Goal: Information Seeking & Learning: Learn about a topic

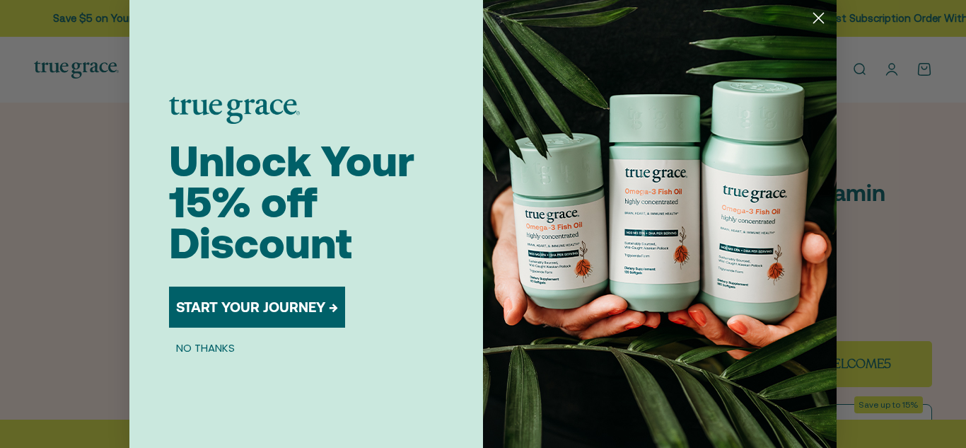
click at [821, 13] on circle "Close dialog" at bounding box center [818, 17] width 23 height 23
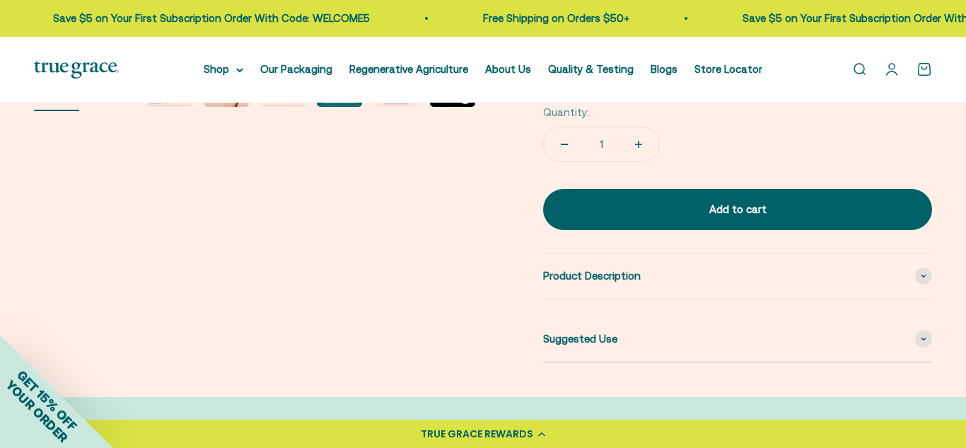
scroll to position [548, 0]
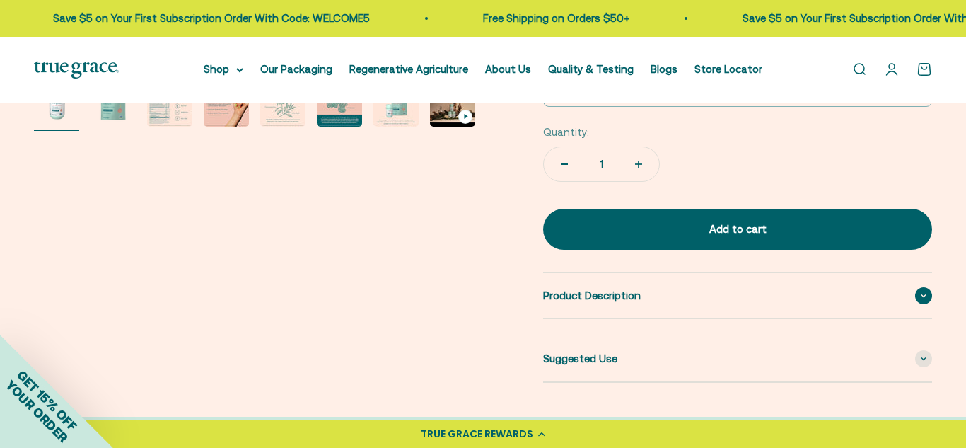
click at [563, 306] on div "Product Description" at bounding box center [737, 295] width 389 height 45
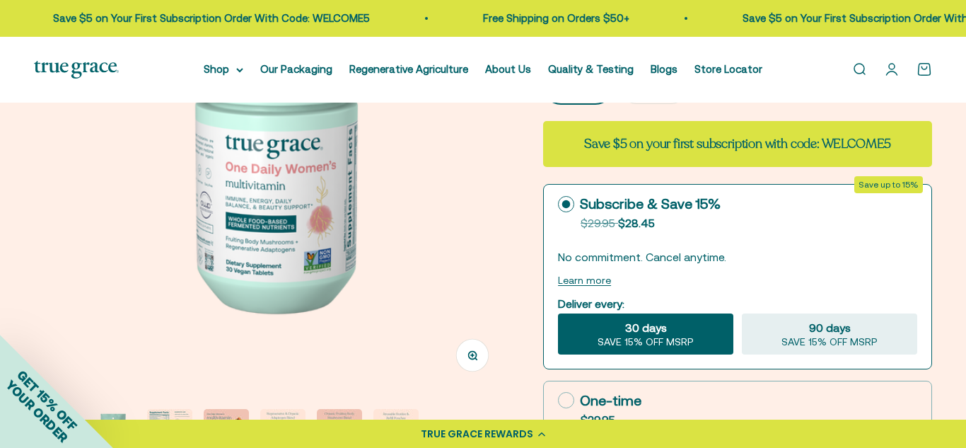
scroll to position [240, 0]
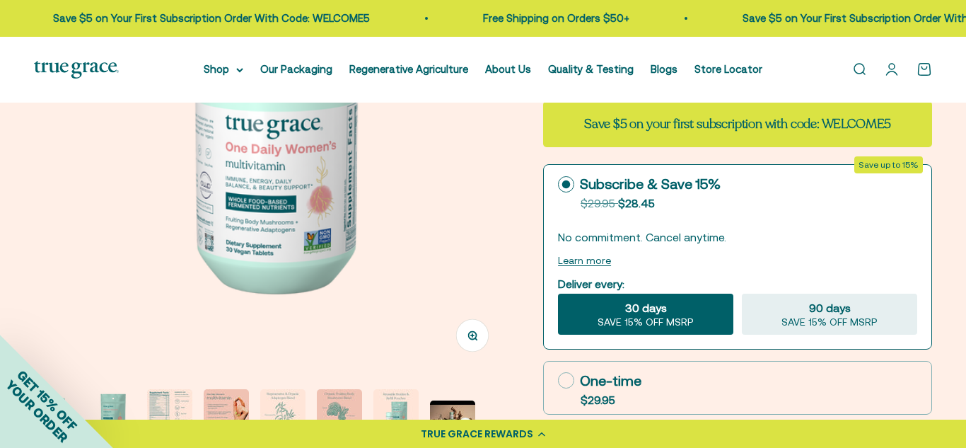
click at [180, 400] on img "Go to item 3" at bounding box center [169, 411] width 45 height 45
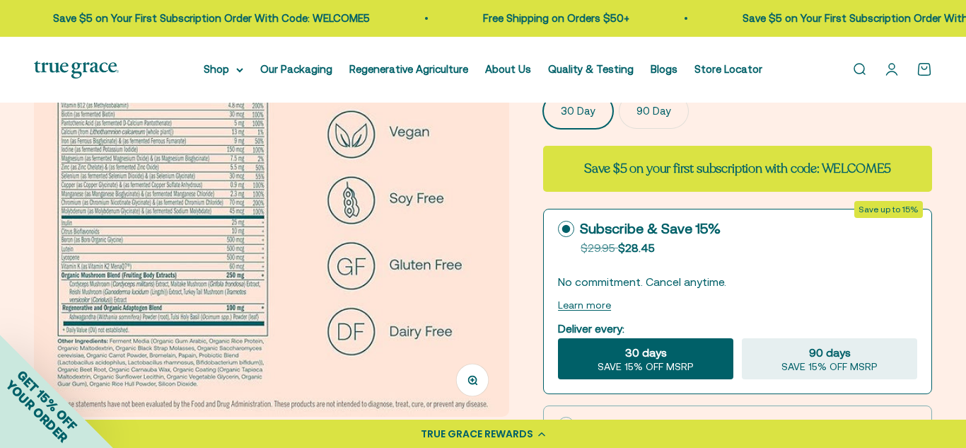
scroll to position [197, 0]
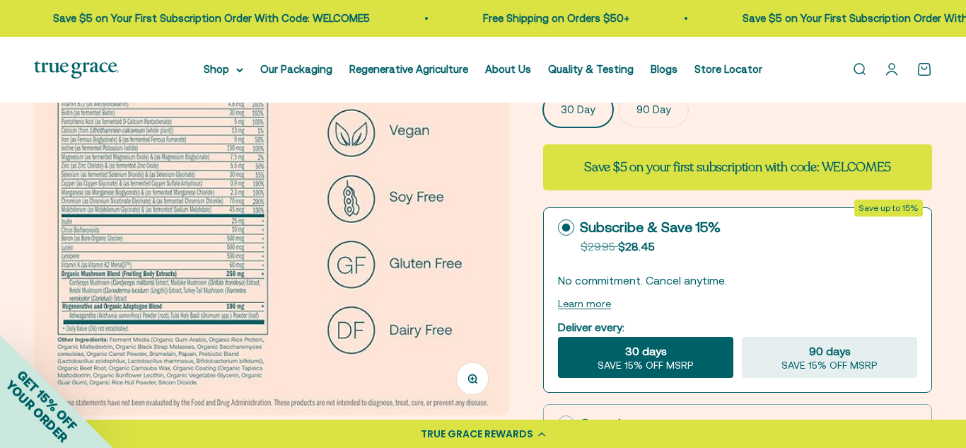
click at [103, 274] on img at bounding box center [271, 177] width 475 height 475
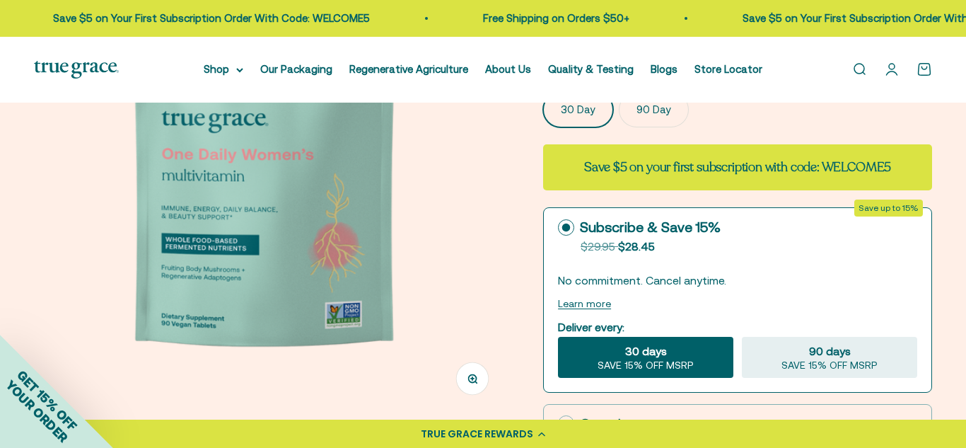
scroll to position [0, 484]
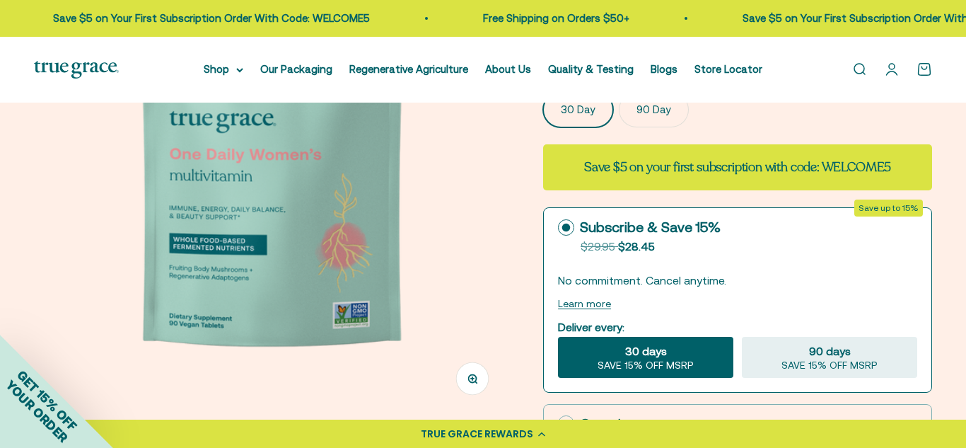
click at [440, 224] on img at bounding box center [271, 177] width 475 height 475
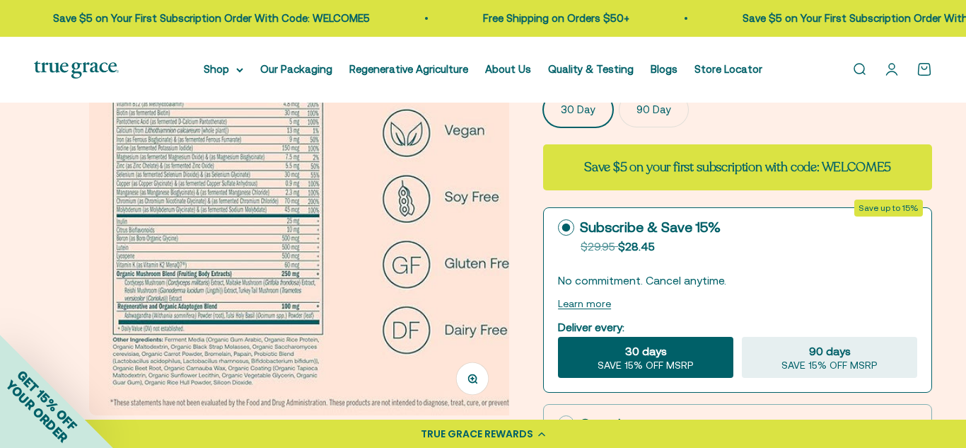
scroll to position [0, 968]
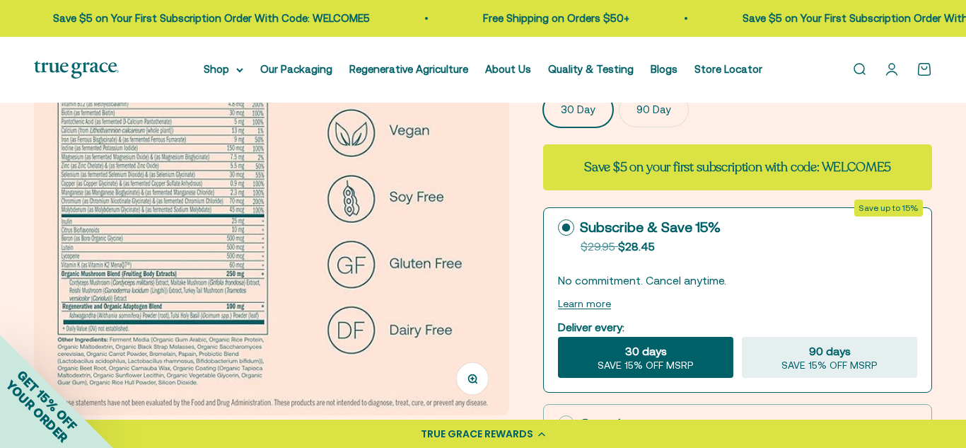
click at [479, 386] on button "Zoom" at bounding box center [473, 378] width 32 height 32
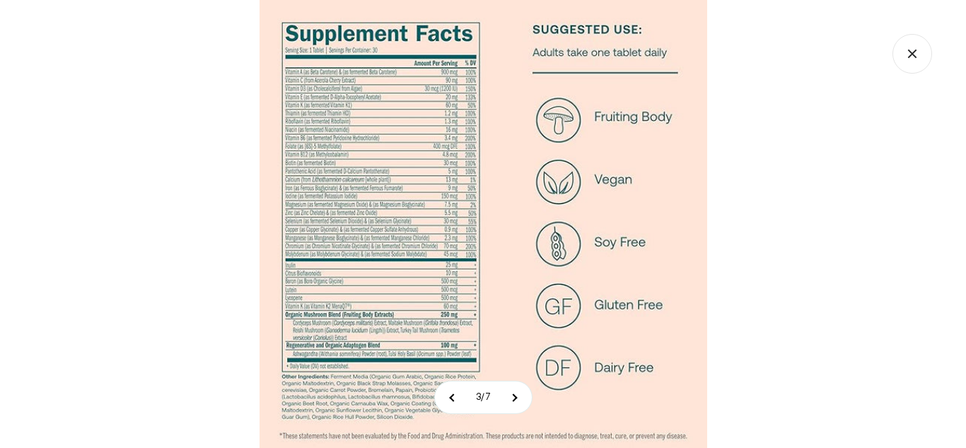
click at [358, 337] on img at bounding box center [484, 224] width 448 height 448
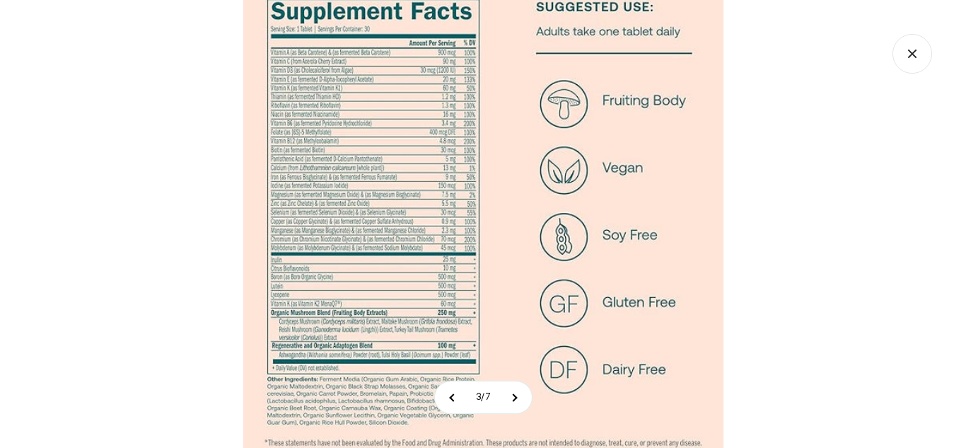
click at [358, 337] on img at bounding box center [483, 215] width 480 height 480
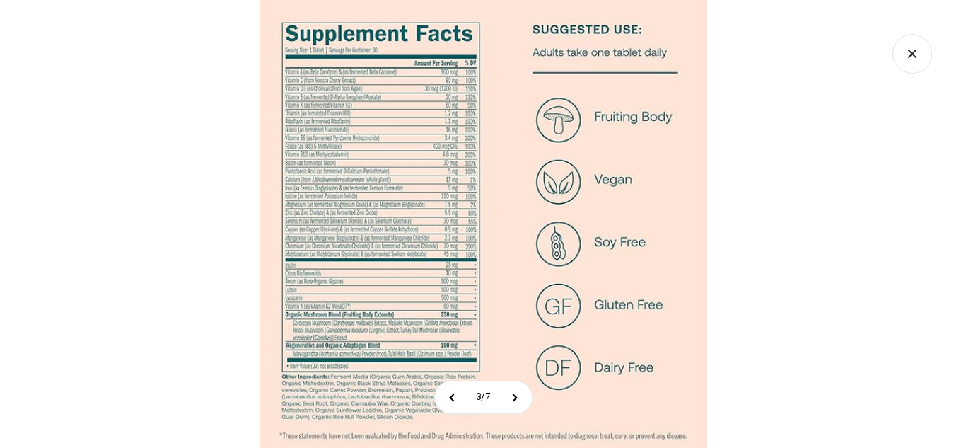
click at [358, 337] on img at bounding box center [484, 224] width 448 height 448
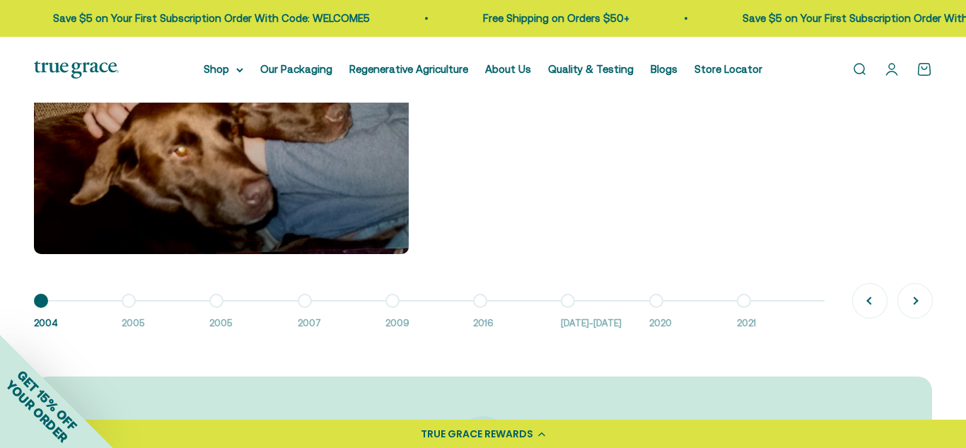
scroll to position [1117, 0]
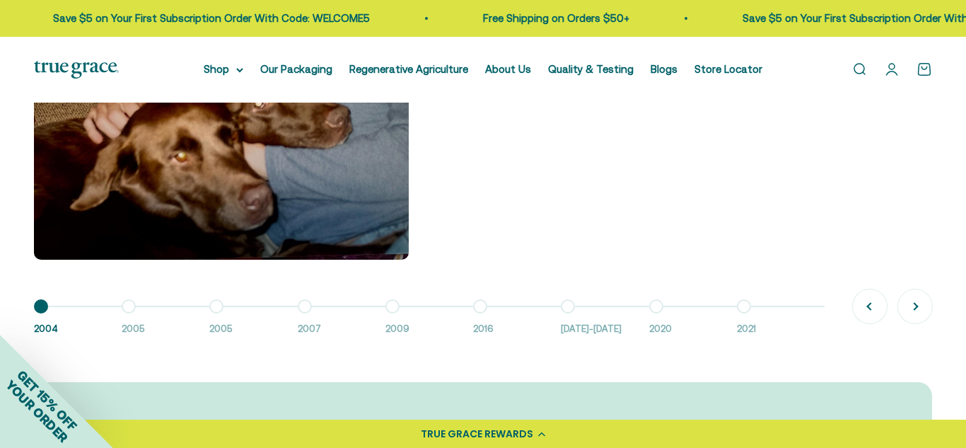
click at [124, 306] on button "Go to item 2 2005" at bounding box center [166, 321] width 88 height 30
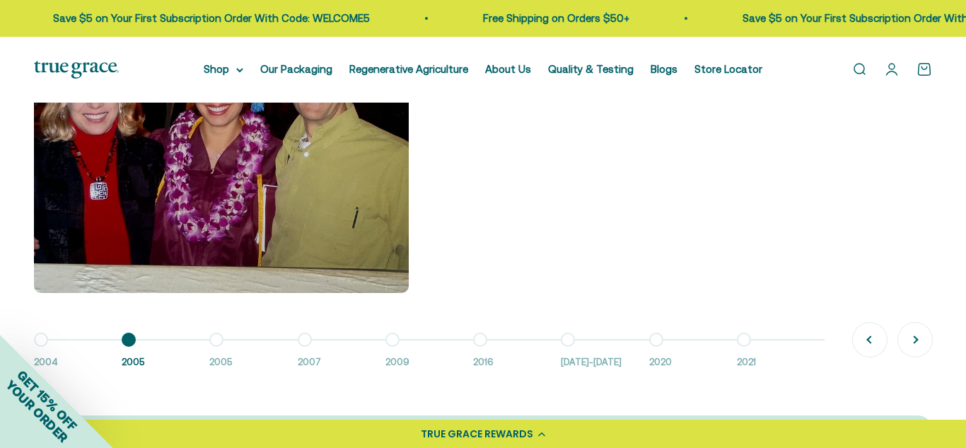
scroll to position [1086, 0]
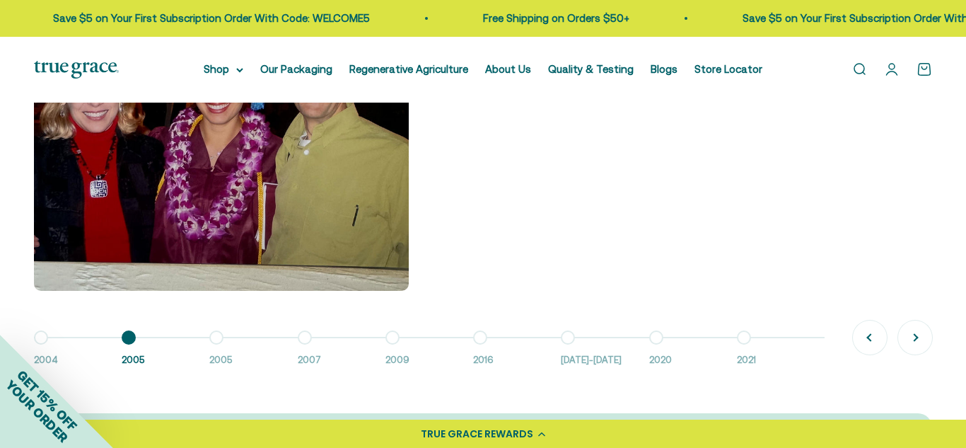
click at [218, 348] on button "Go to item 3 2005" at bounding box center [253, 352] width 88 height 30
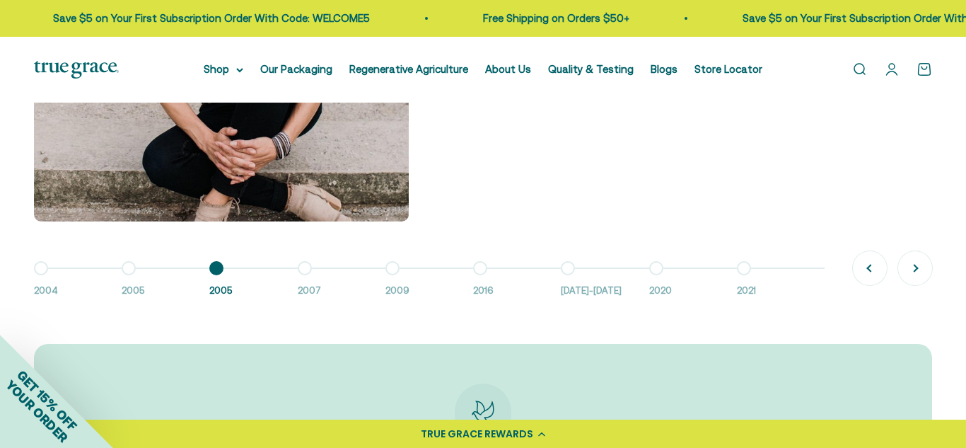
scroll to position [1159, 0]
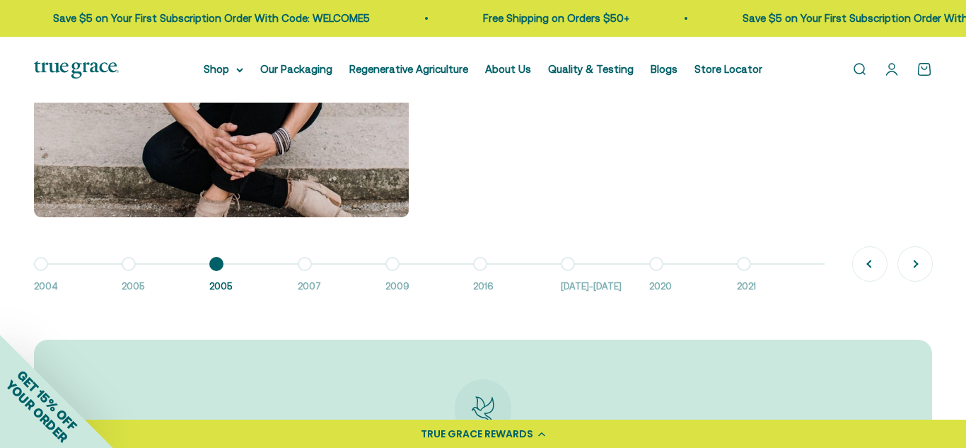
click at [313, 267] on button "Go to item 4 2007" at bounding box center [342, 279] width 88 height 30
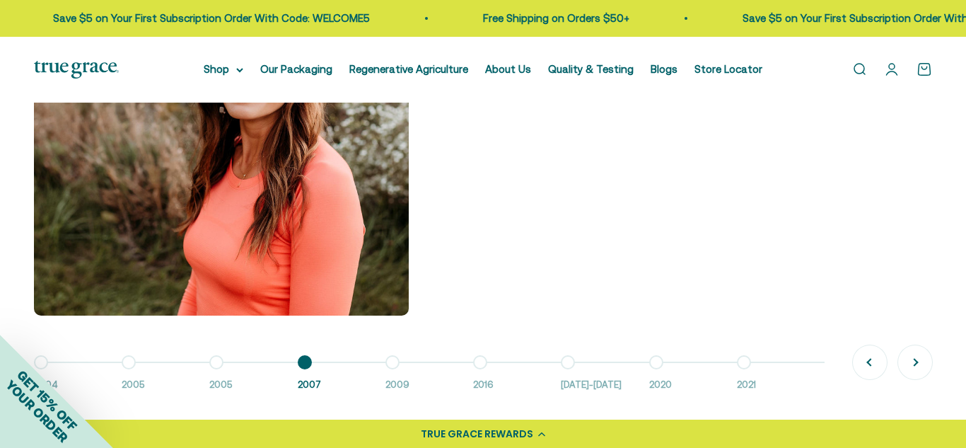
scroll to position [1063, 0]
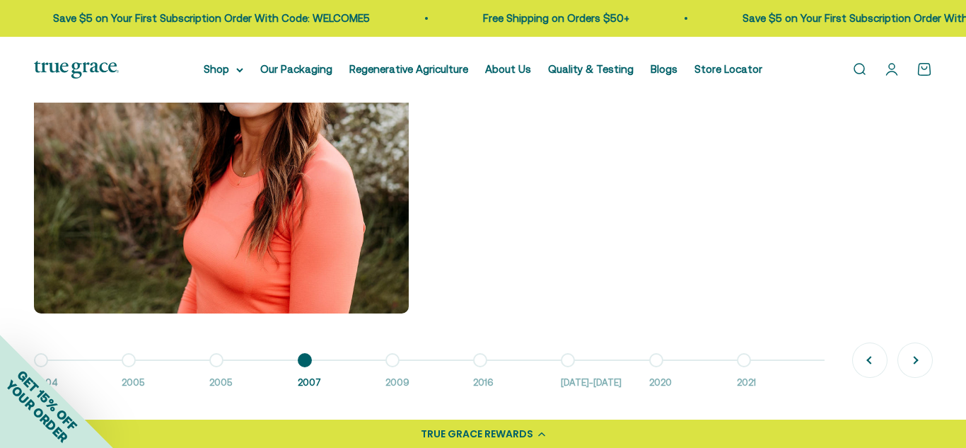
click at [403, 360] on button "Go to item 5 2009" at bounding box center [430, 375] width 88 height 30
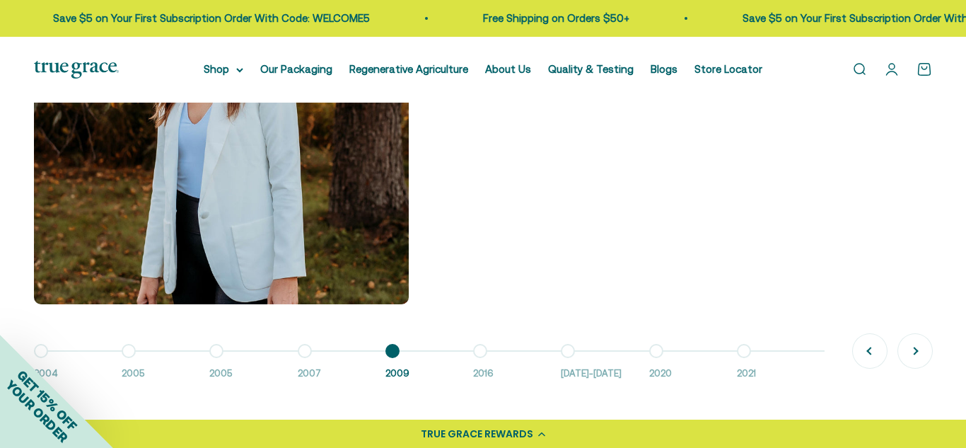
scroll to position [1076, 0]
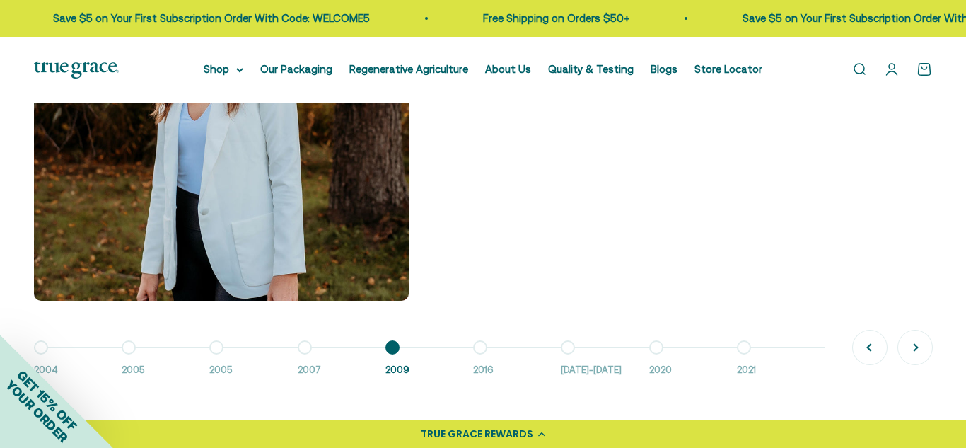
click at [478, 353] on button "Go to item 6 2016" at bounding box center [517, 362] width 88 height 30
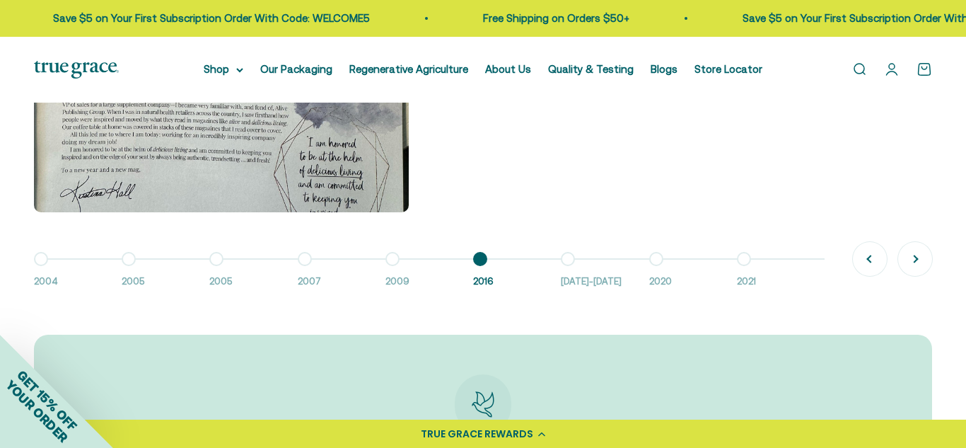
scroll to position [1170, 0]
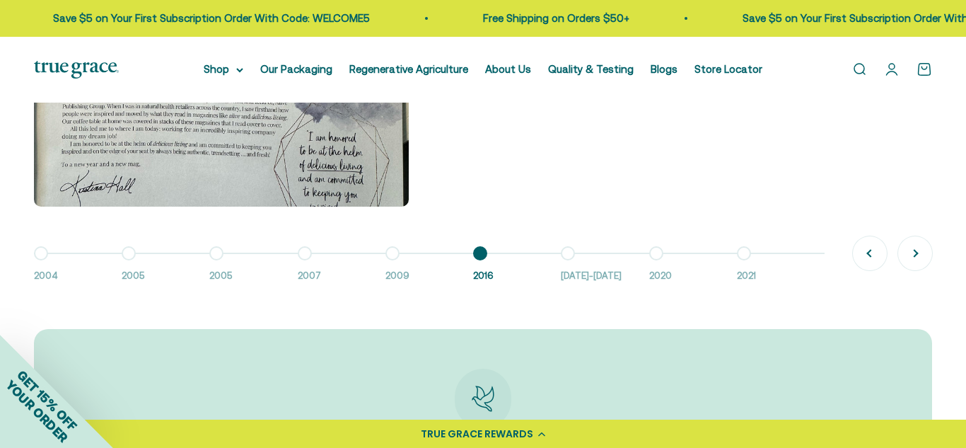
click at [571, 253] on button "Go to item 7 [DATE]-[DATE]" at bounding box center [605, 268] width 88 height 30
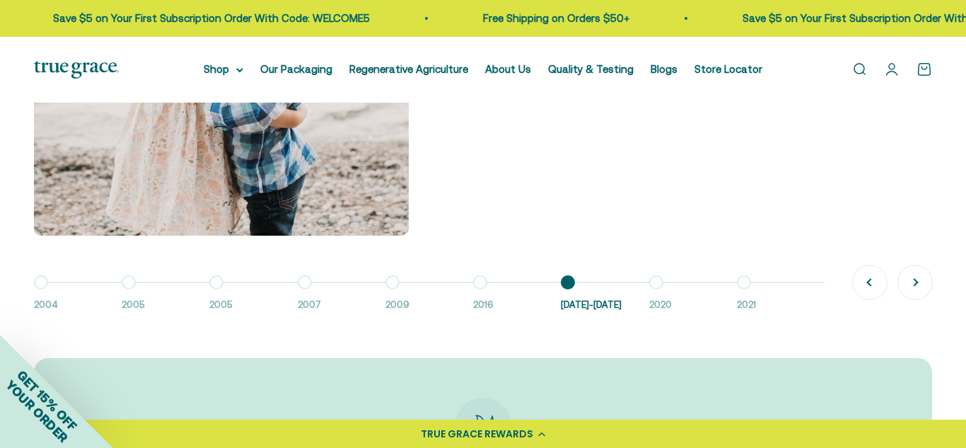
scroll to position [1142, 0]
click at [653, 282] on button "Go to item 8 2020" at bounding box center [693, 297] width 88 height 30
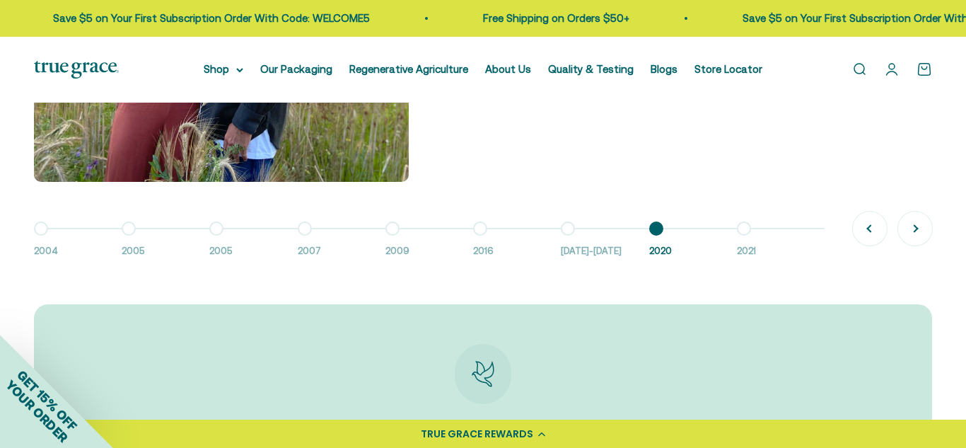
scroll to position [1196, 0]
click at [741, 227] on button "Go to item 9 2021" at bounding box center [781, 242] width 88 height 30
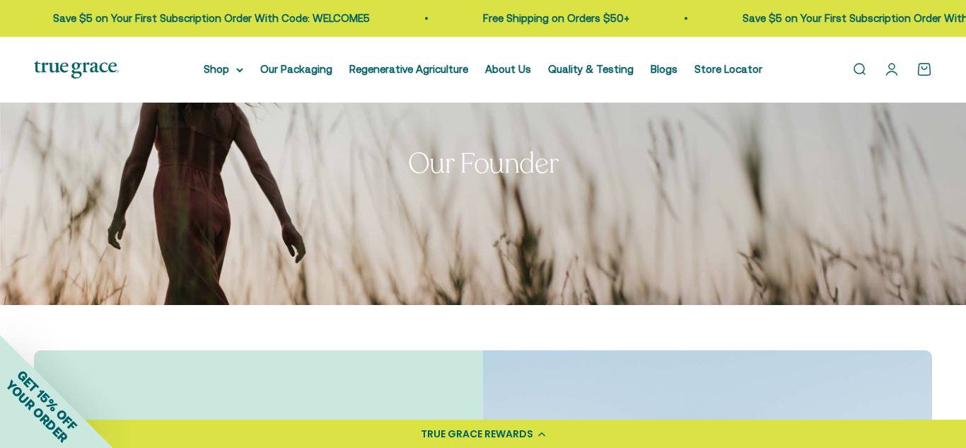
scroll to position [0, 0]
